Goal: Information Seeking & Learning: Understand process/instructions

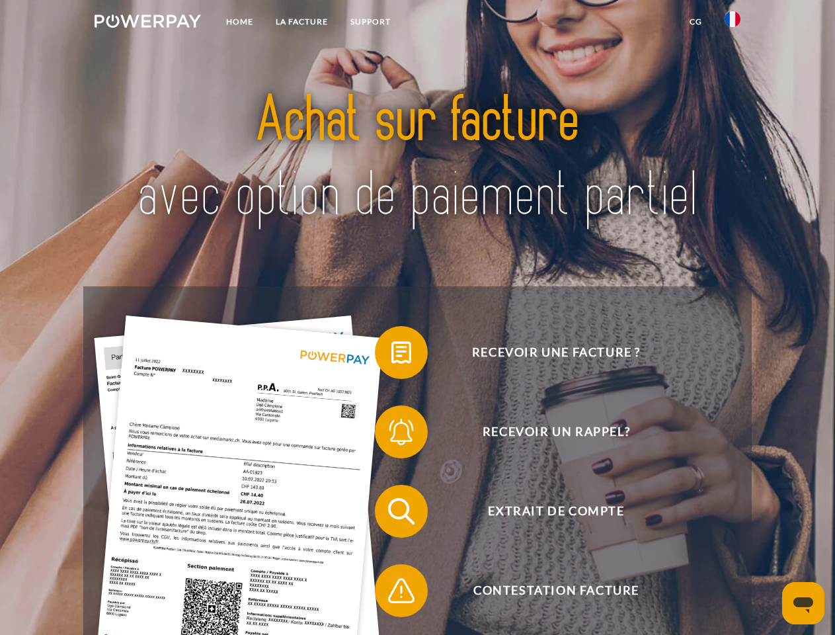
click at [147, 23] on img at bounding box center [148, 21] width 106 height 13
click at [732, 23] on img at bounding box center [733, 19] width 16 height 16
click at [695, 22] on link "CG" at bounding box center [695, 22] width 35 height 24
click at [391, 355] on span at bounding box center [381, 352] width 66 height 66
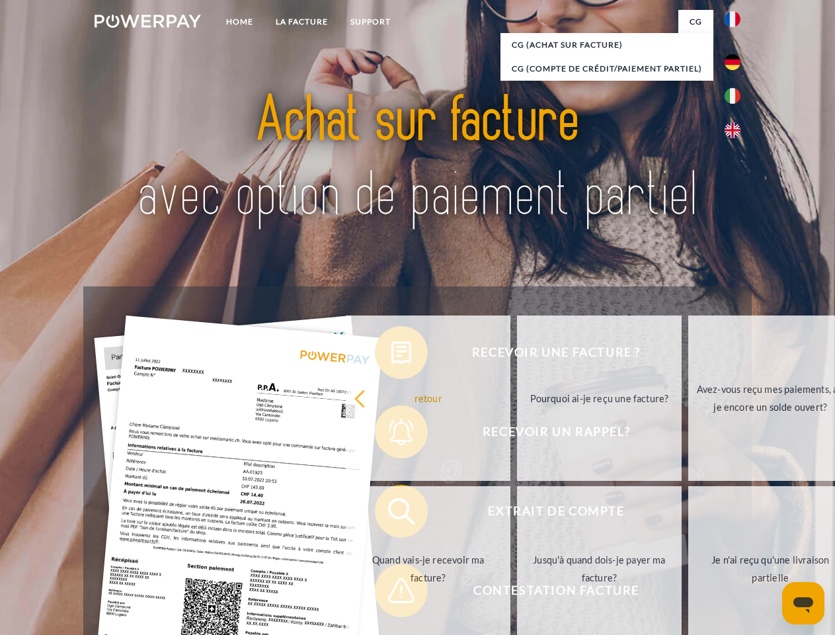
click at [391, 434] on div "Recevoir une facture ? Recevoir un rappel? Extrait de compte retour" at bounding box center [417, 550] width 668 height 529
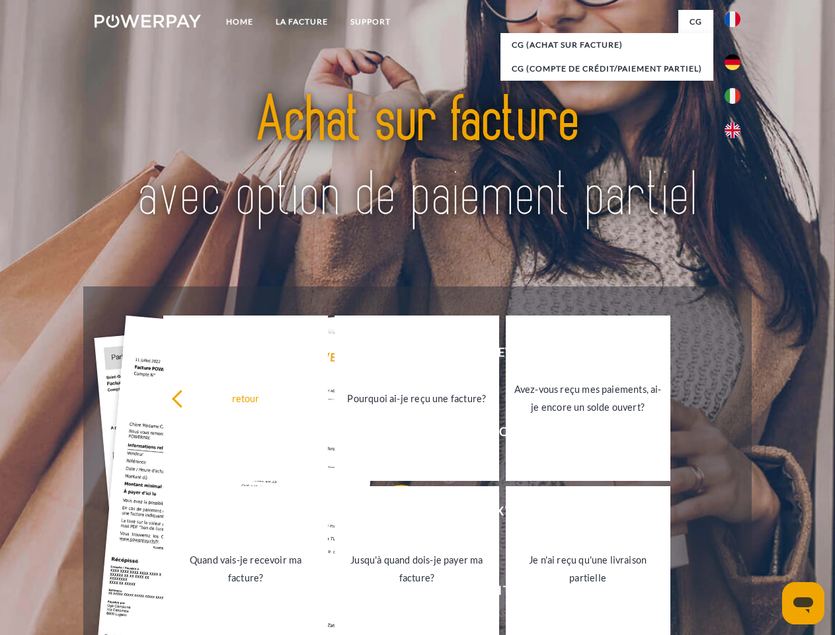
click at [391, 514] on link "Jusqu'à quand dois-je payer ma facture?" at bounding box center [417, 568] width 165 height 165
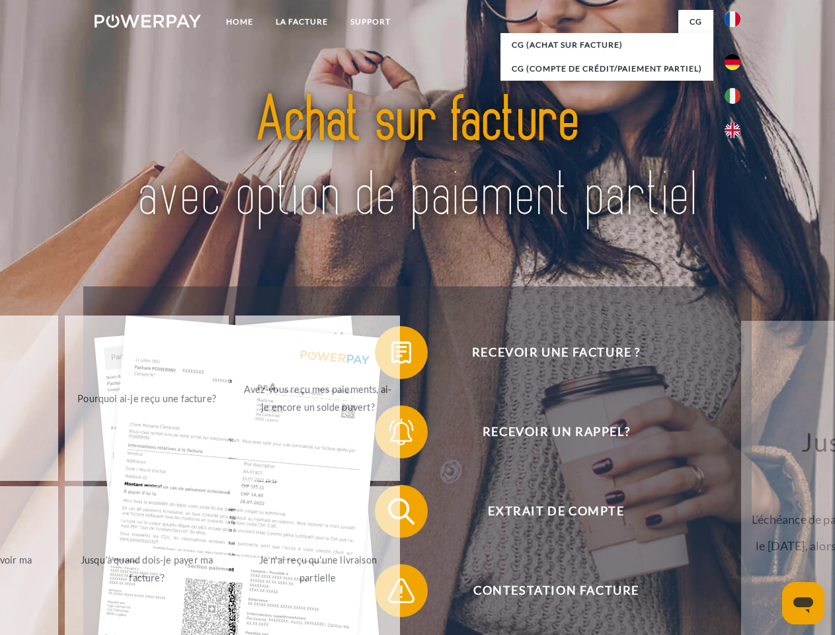
click at [391, 593] on span at bounding box center [381, 590] width 66 height 66
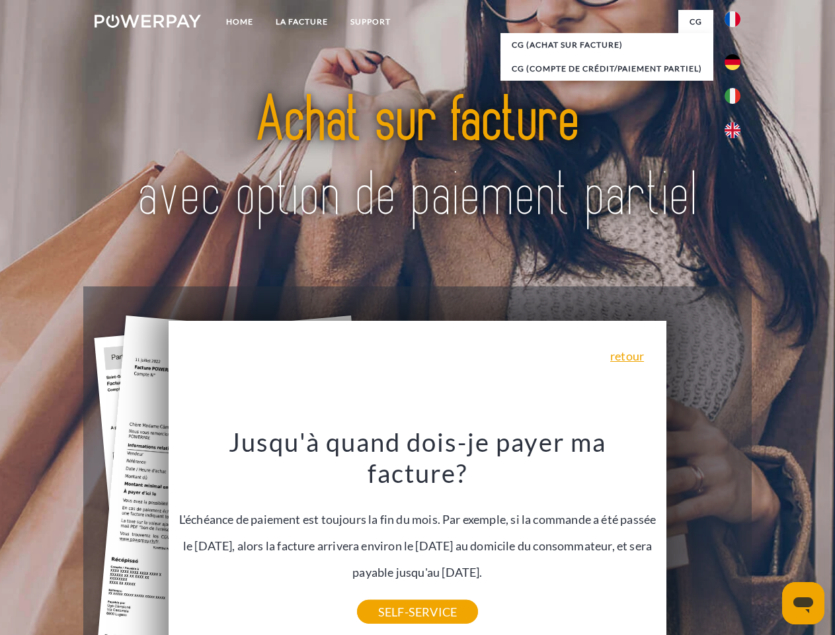
click at [803, 603] on icon "Ouvrir la fenêtre de messagerie" at bounding box center [803, 605] width 20 height 16
